Goal: Go to known website: Go to known website

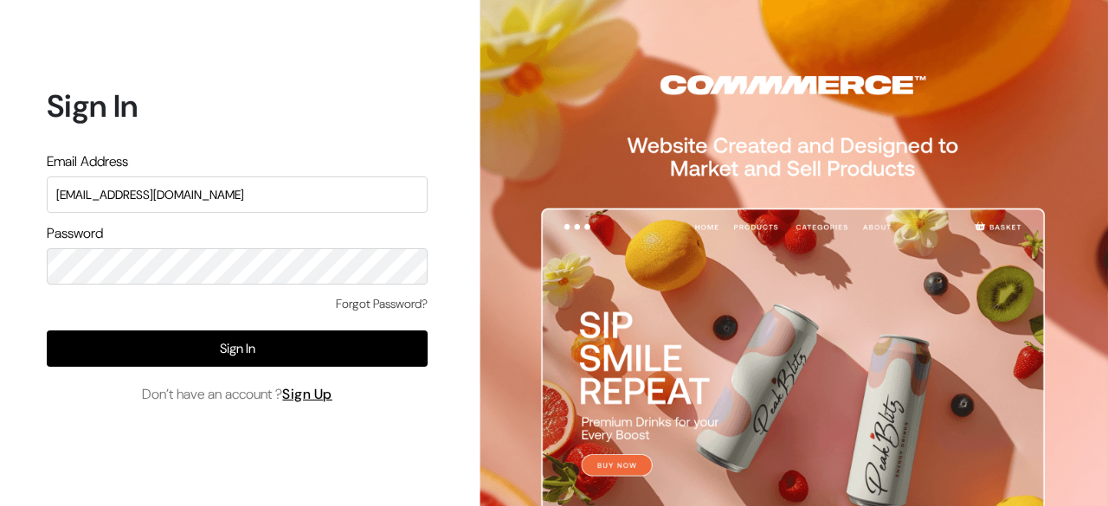
type input "[EMAIL_ADDRESS][DOMAIN_NAME]"
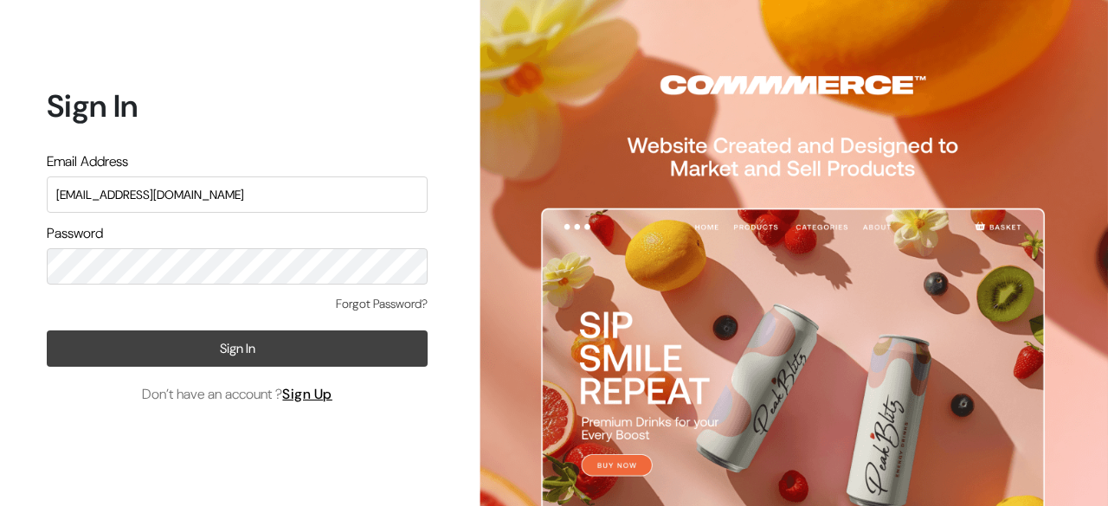
click at [241, 361] on button "Sign In" at bounding box center [237, 349] width 381 height 36
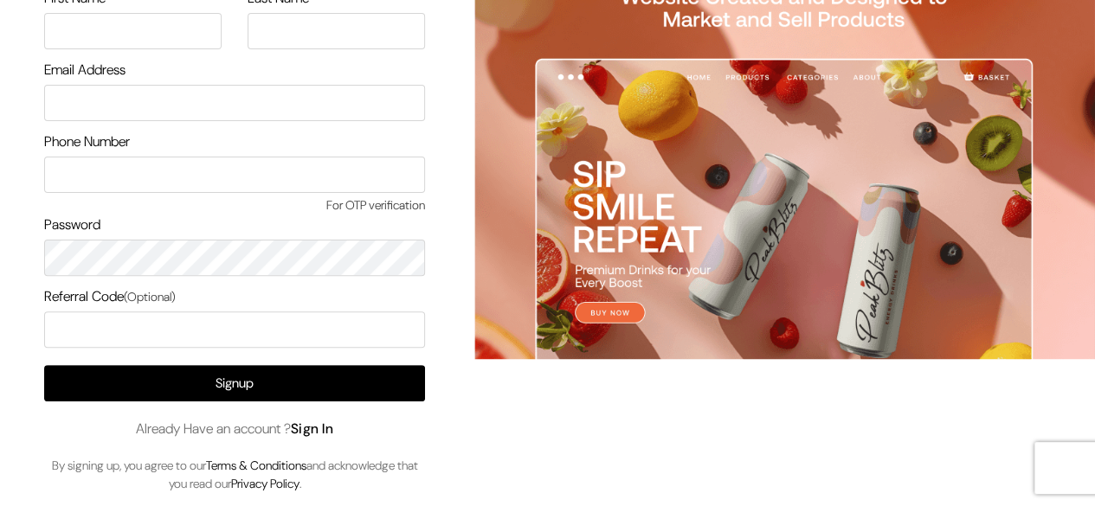
click at [327, 427] on link "Sign In" at bounding box center [312, 429] width 43 height 18
